Goal: Task Accomplishment & Management: Manage account settings

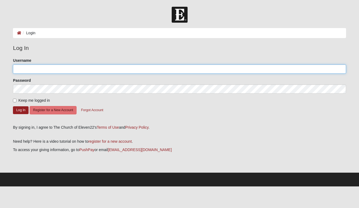
type input "[EMAIL_ADDRESS][DOMAIN_NAME]"
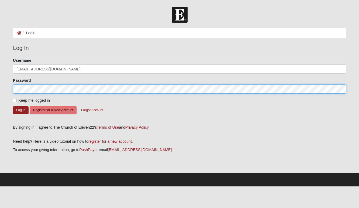
click at [21, 110] on button "Log In" at bounding box center [21, 110] width 16 height 8
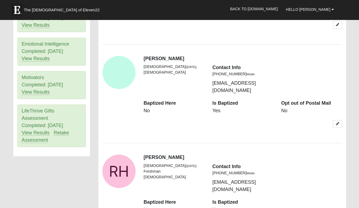
scroll to position [351, 0]
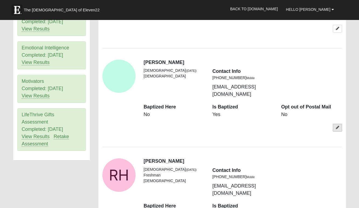
click at [336, 126] on icon at bounding box center [337, 127] width 3 height 3
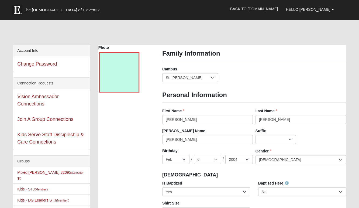
scroll to position [0, 0]
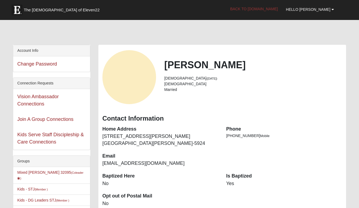
click at [273, 9] on link "Back to COE22.com" at bounding box center [254, 8] width 56 height 13
